Goal: Navigation & Orientation: Find specific page/section

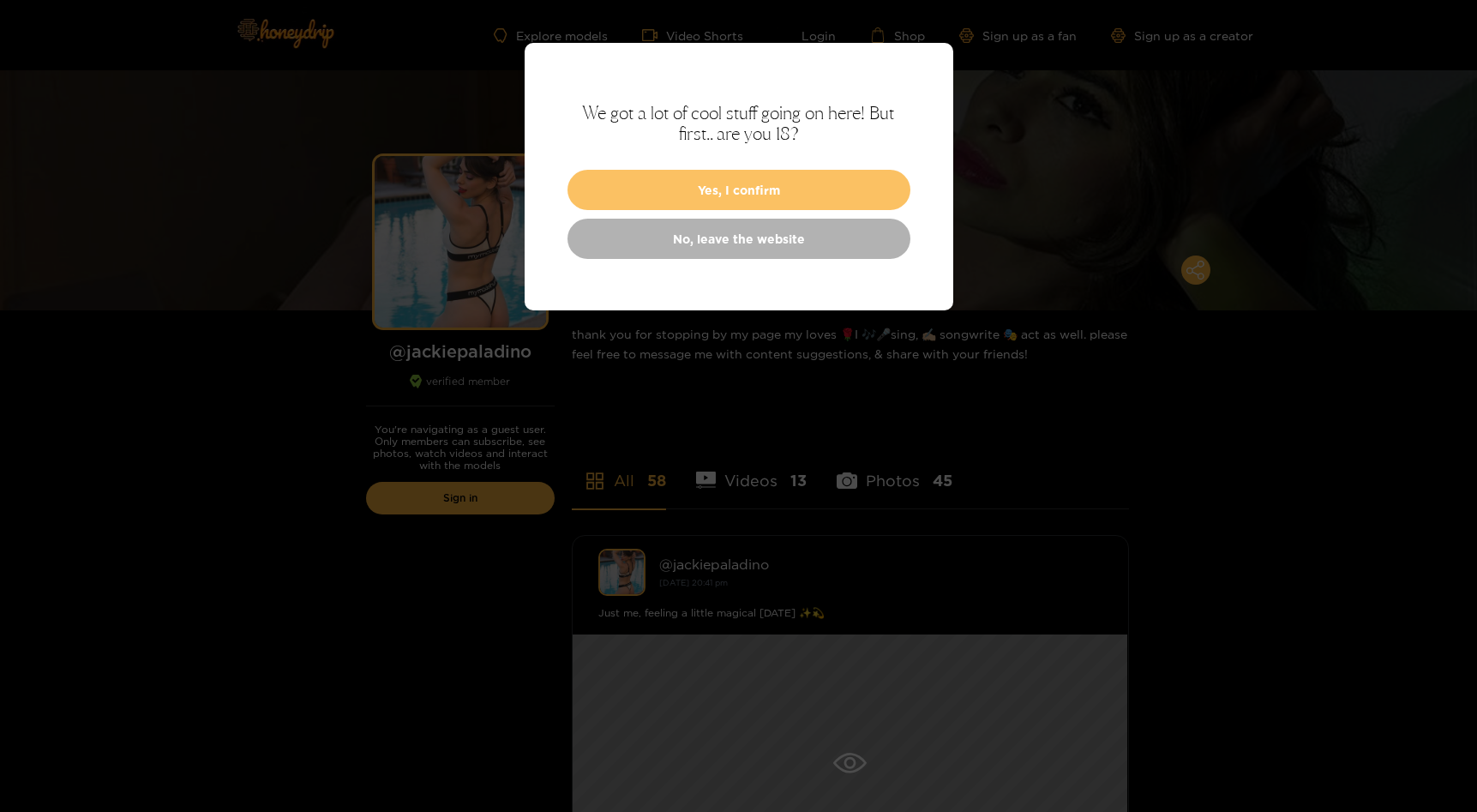
click at [798, 175] on button "Yes, I confirm" at bounding box center [739, 190] width 343 height 40
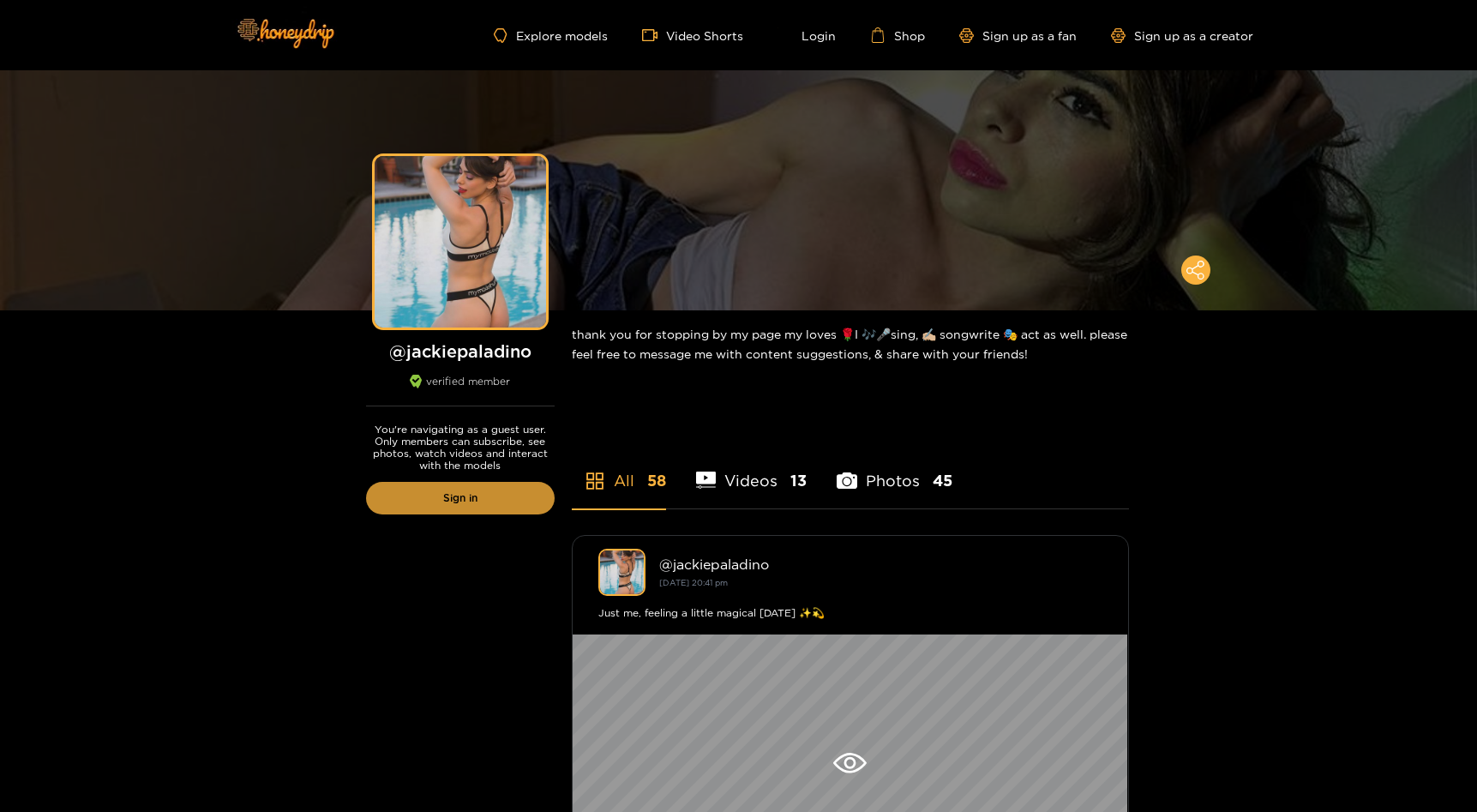
click at [510, 495] on link "Sign in" at bounding box center [461, 497] width 188 height 32
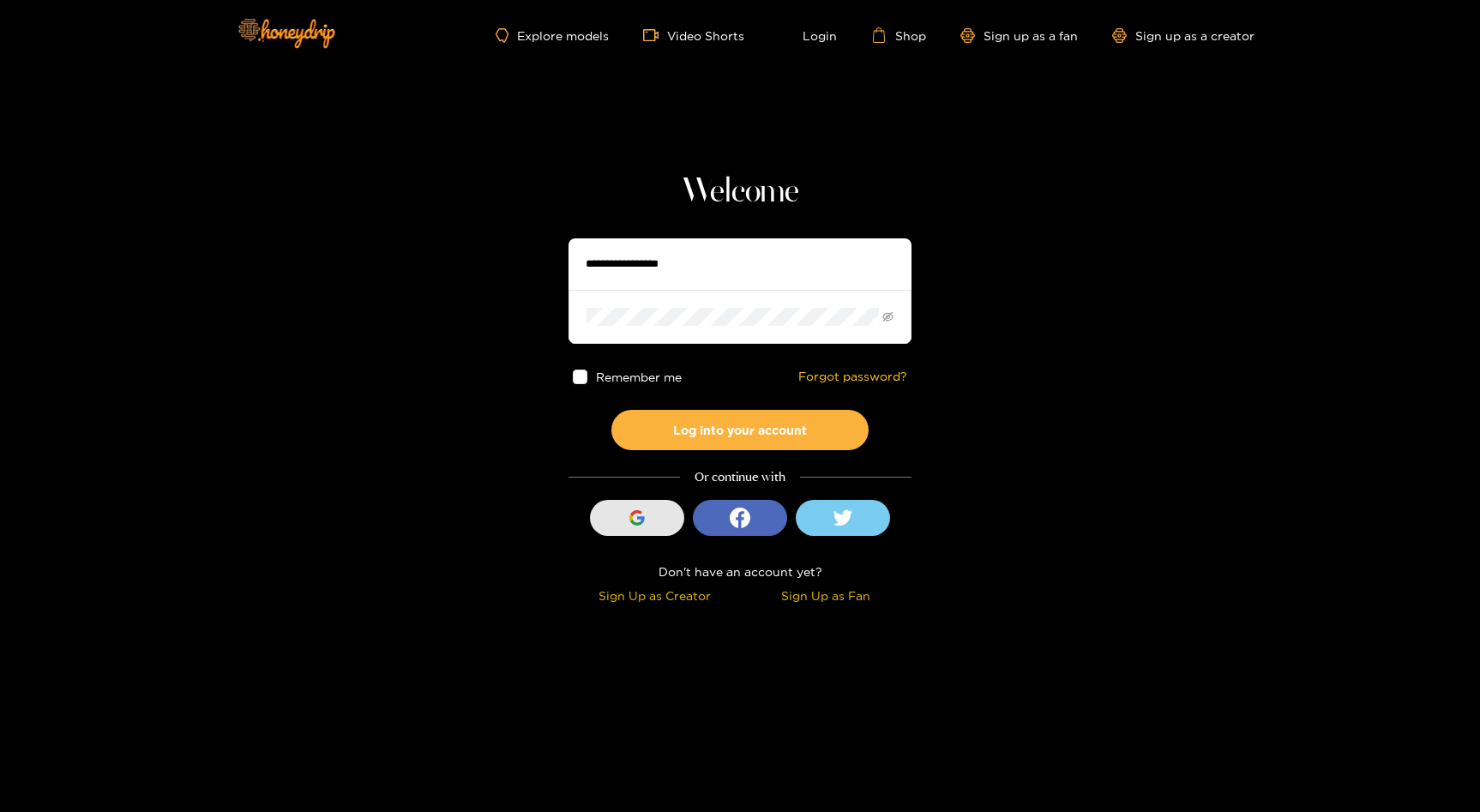
click at [623, 517] on div "button" at bounding box center [636, 517] width 32 height 32
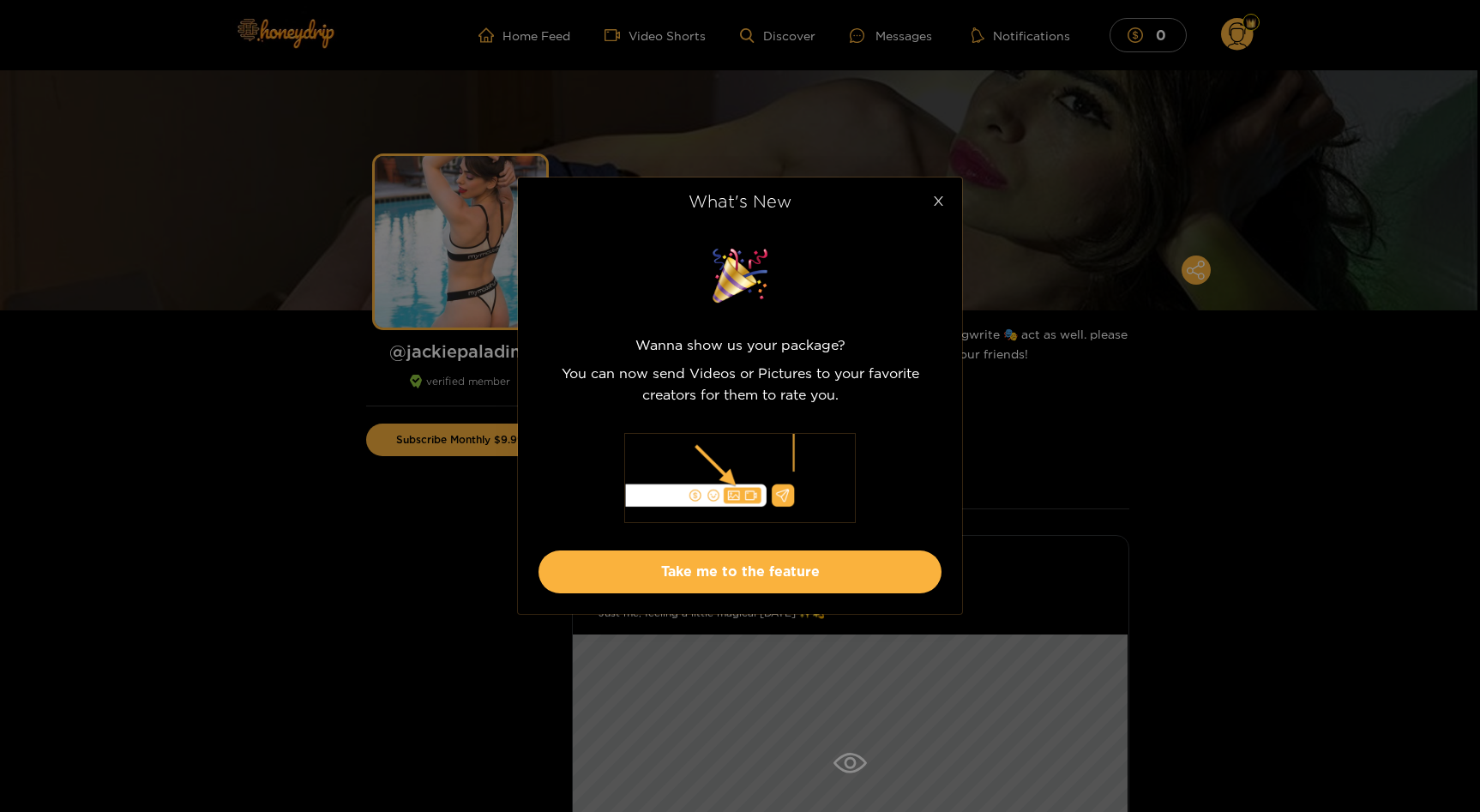
click at [944, 200] on span "Close" at bounding box center [937, 201] width 48 height 48
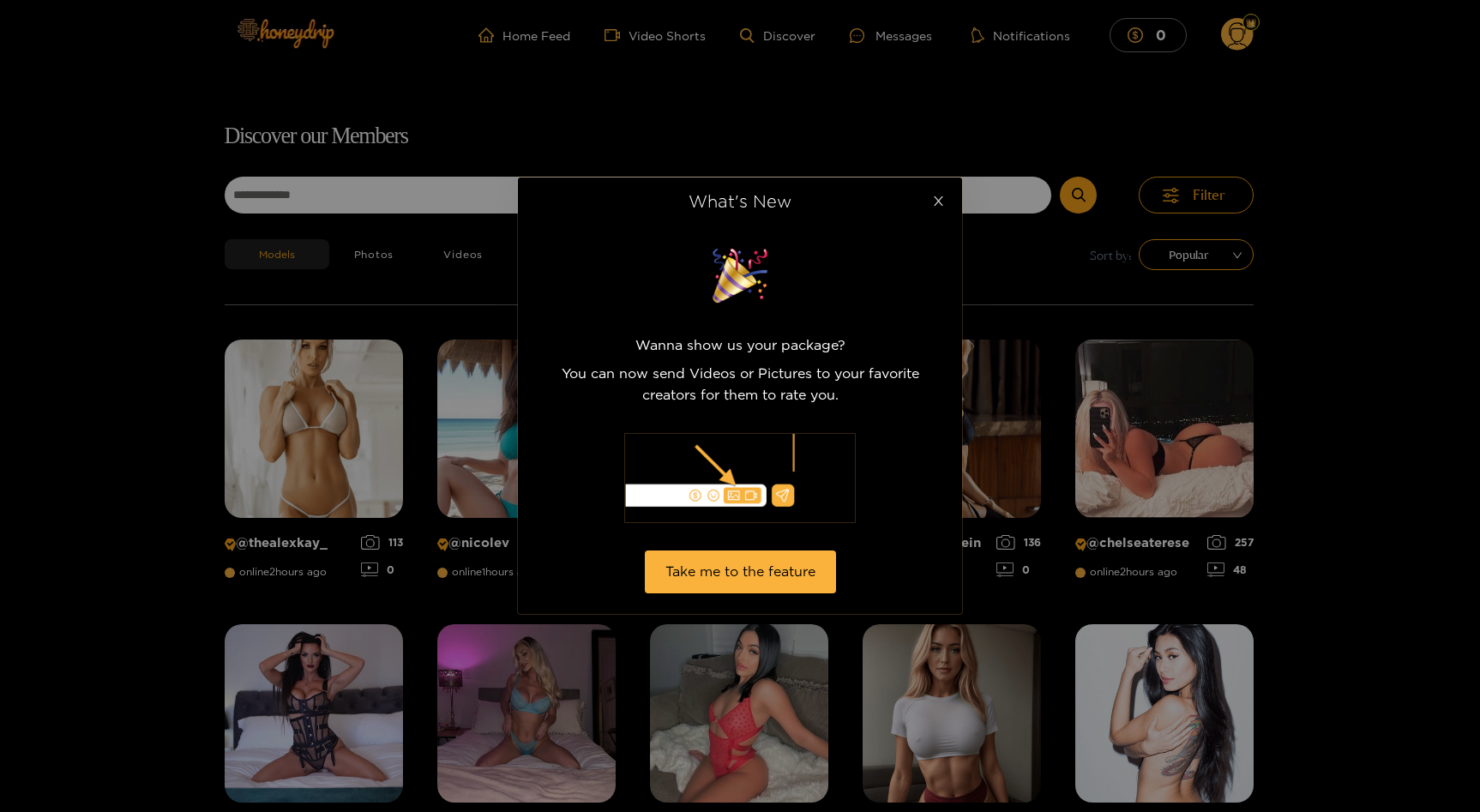
click at [943, 197] on icon "close" at bounding box center [938, 201] width 13 height 13
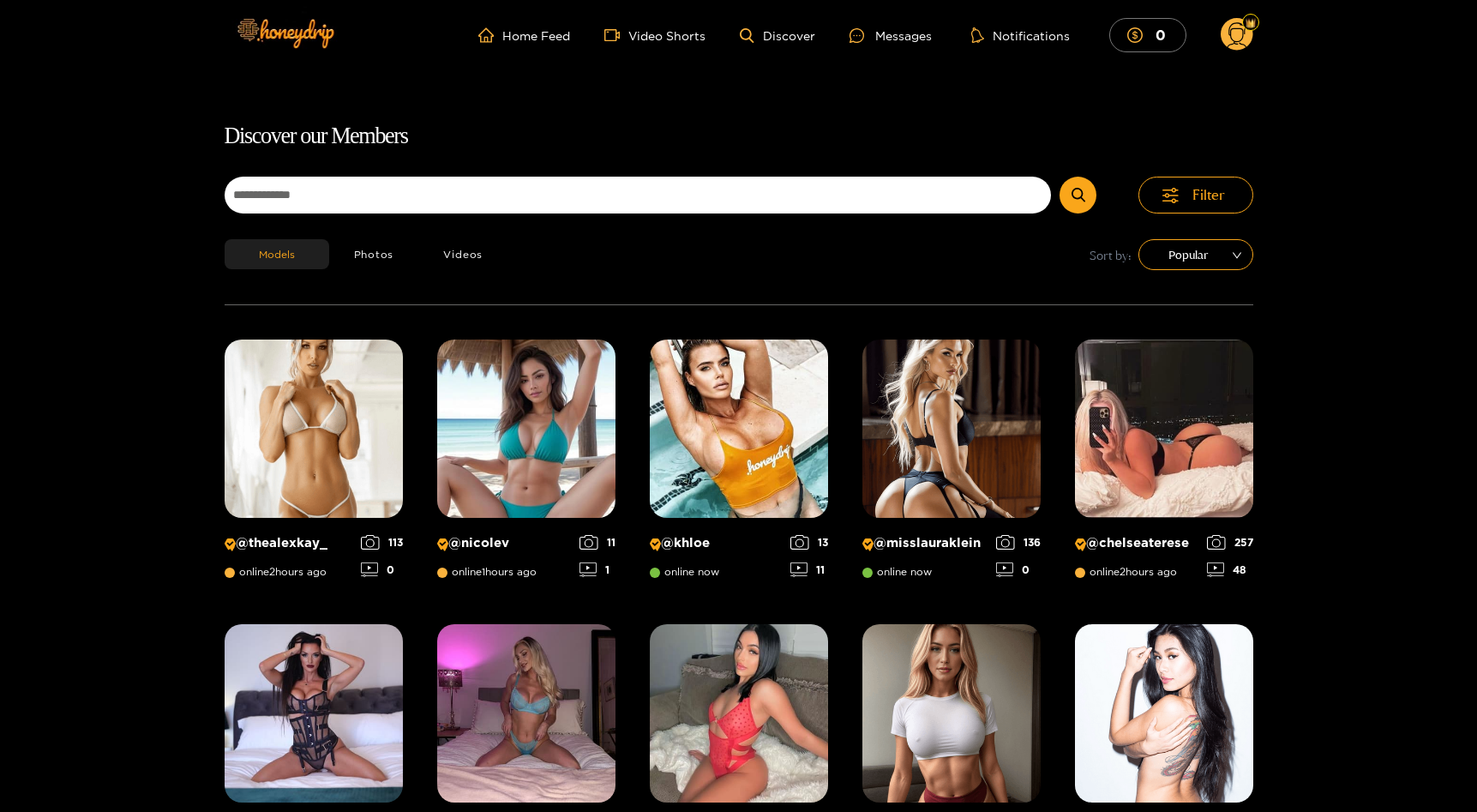
click at [1238, 31] on circle at bounding box center [1236, 34] width 32 height 32
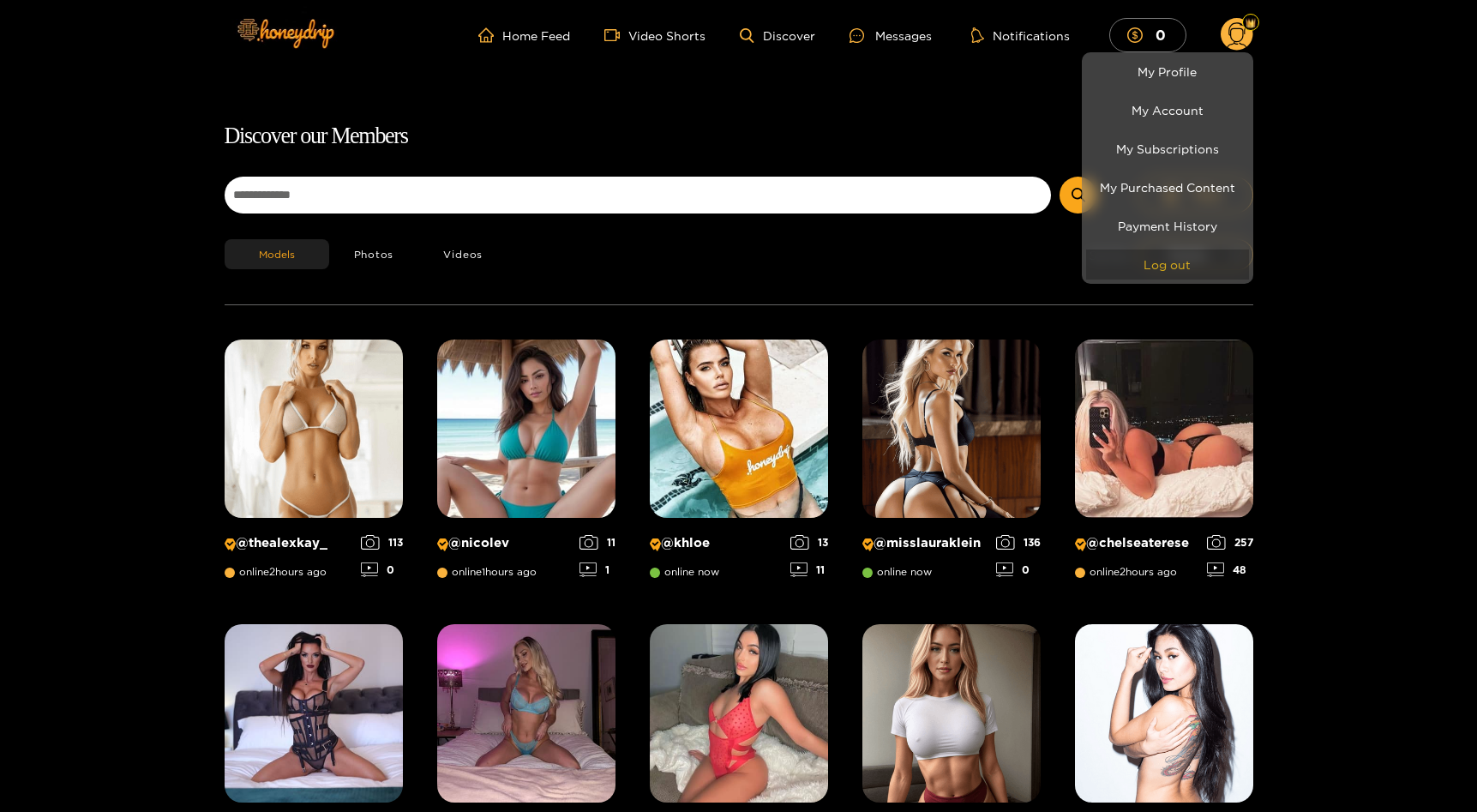
click at [1159, 272] on button "Log out" at bounding box center [1167, 264] width 163 height 30
